Goal: Navigation & Orientation: Find specific page/section

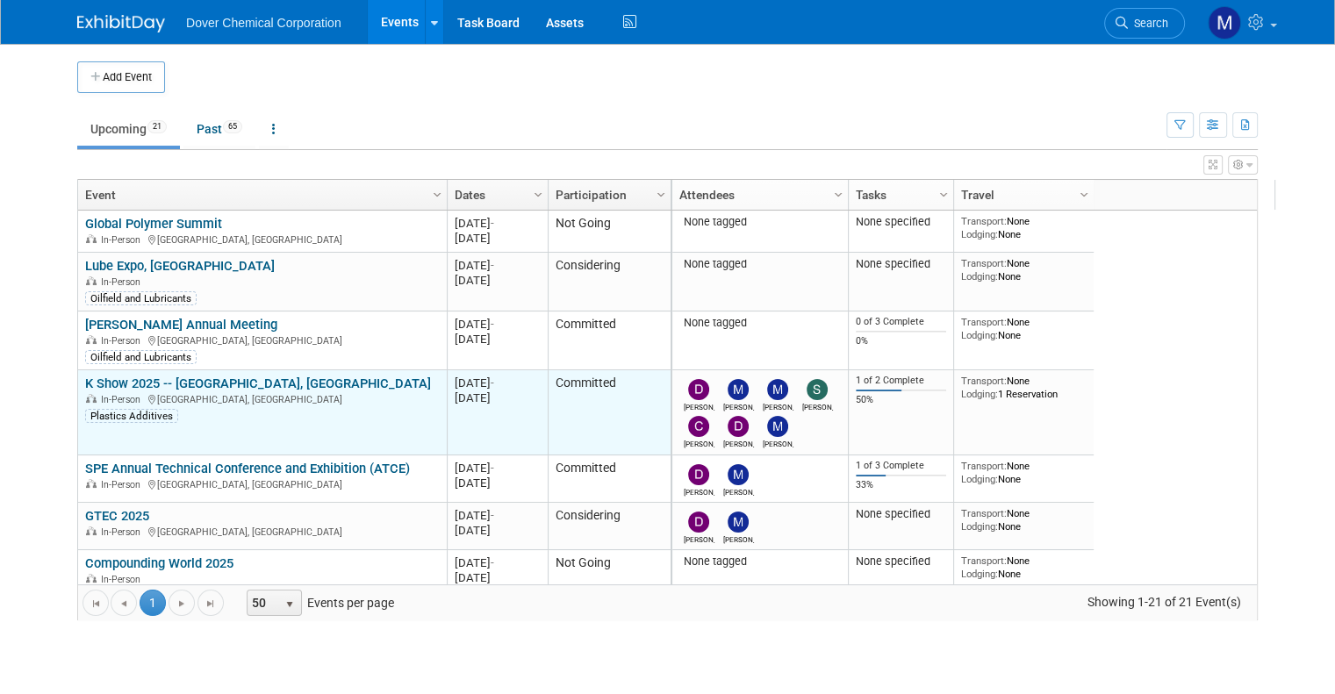
click at [205, 387] on link "K Show 2025 -- [GEOGRAPHIC_DATA], [GEOGRAPHIC_DATA]" at bounding box center [258, 384] width 346 height 16
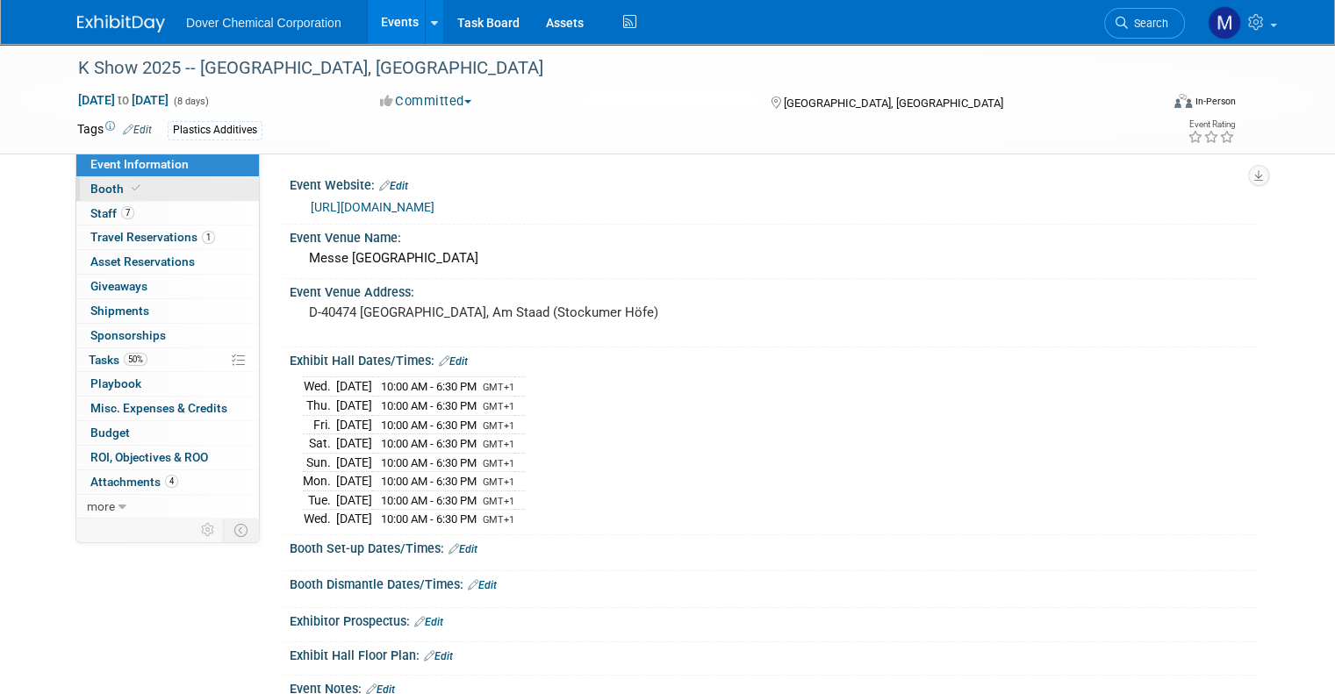
click at [128, 183] on span at bounding box center [136, 188] width 16 height 13
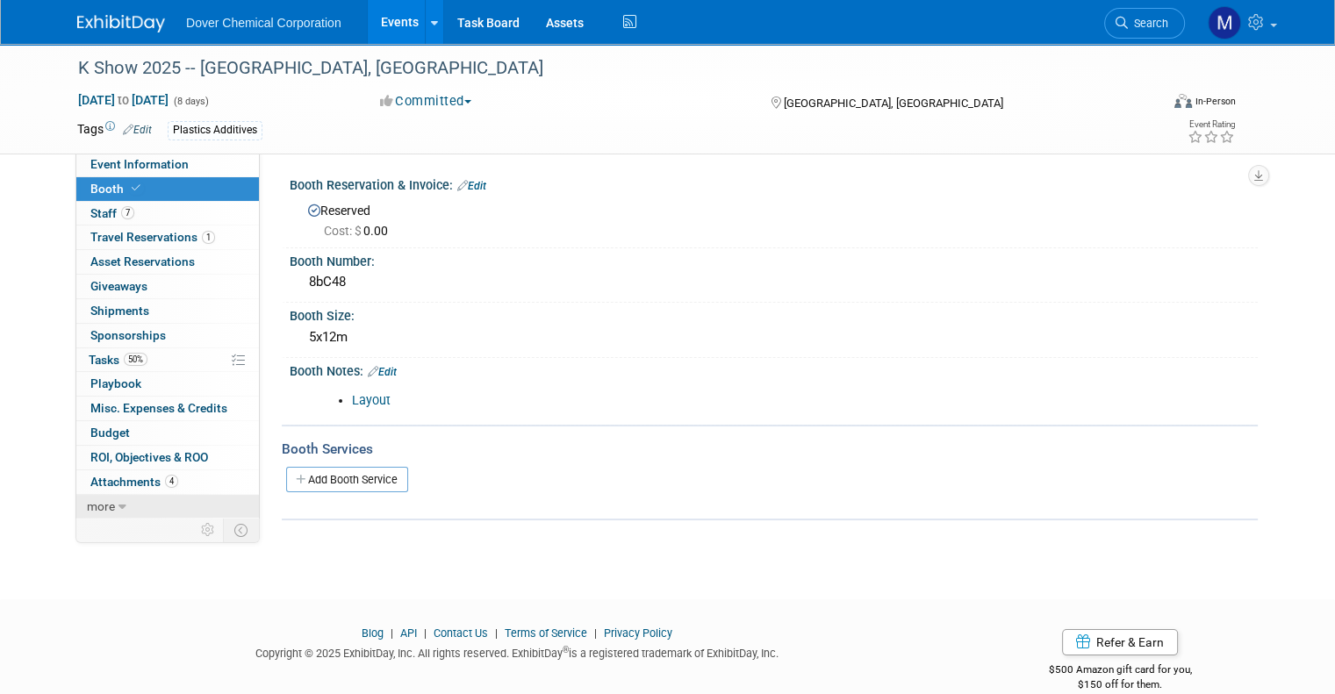
click at [119, 508] on icon at bounding box center [123, 507] width 8 height 12
